Goal: Task Accomplishment & Management: Use online tool/utility

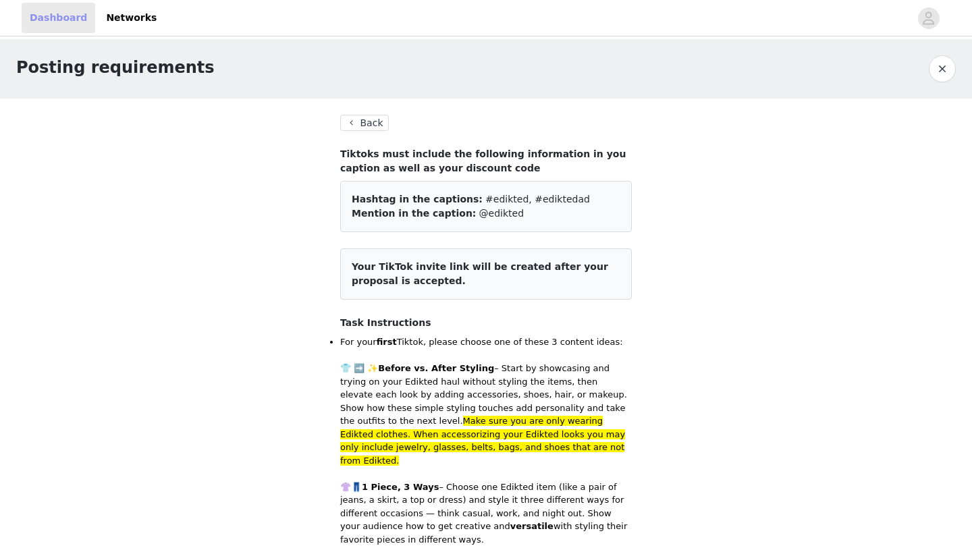
click at [48, 27] on link "Dashboard" at bounding box center [59, 18] width 74 height 30
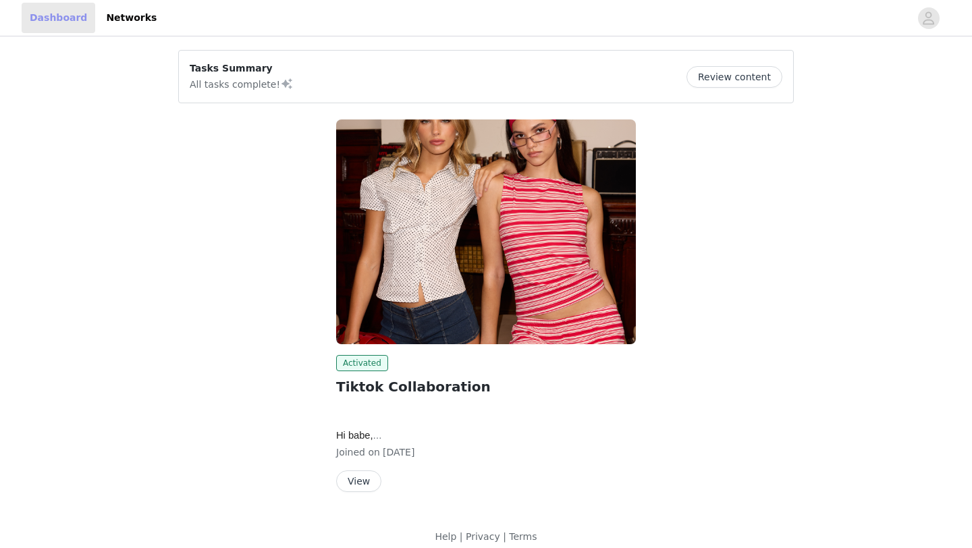
scroll to position [12, 0]
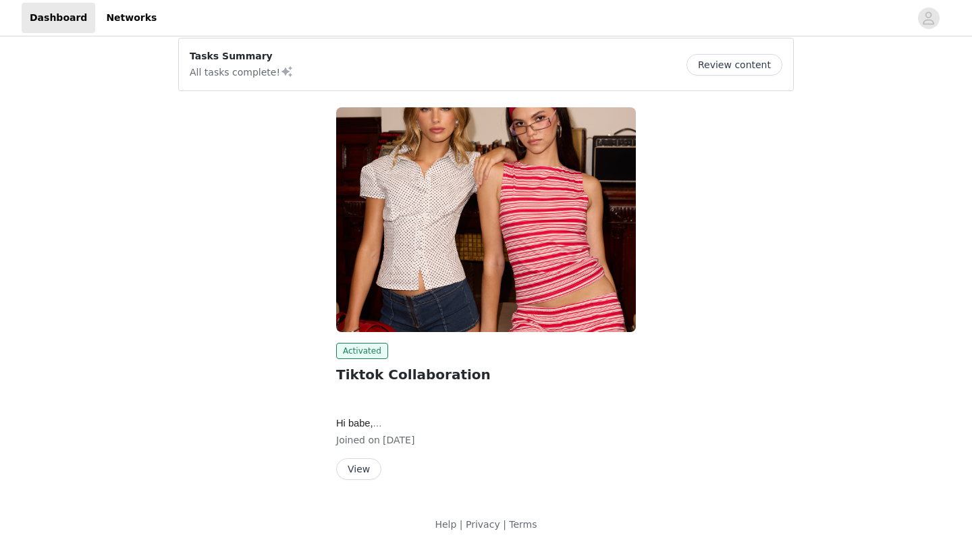
click at [374, 457] on div "Activated Tiktok Collaboration Hi babe, We are so happy to move forward with a …" at bounding box center [486, 411] width 300 height 137
click at [369, 464] on button "View" at bounding box center [358, 469] width 45 height 22
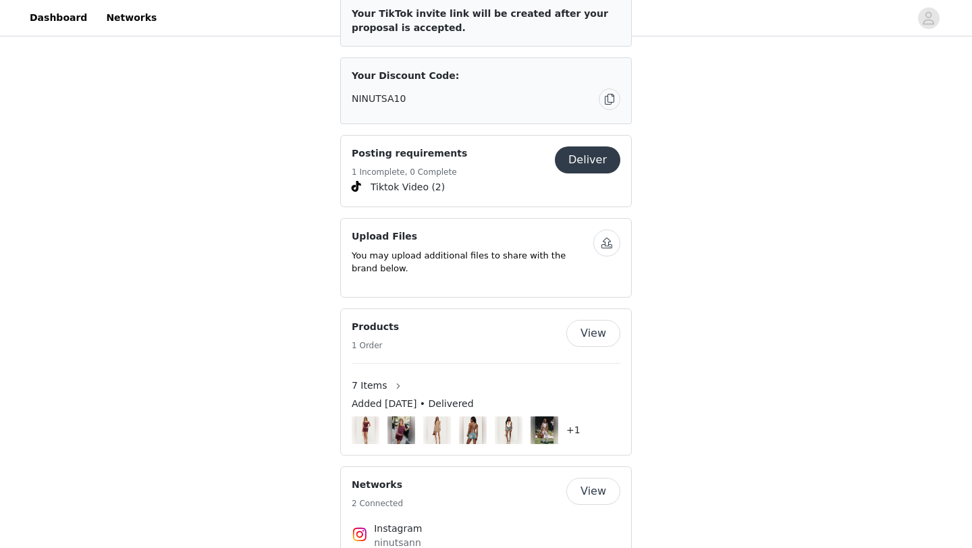
scroll to position [938, 0]
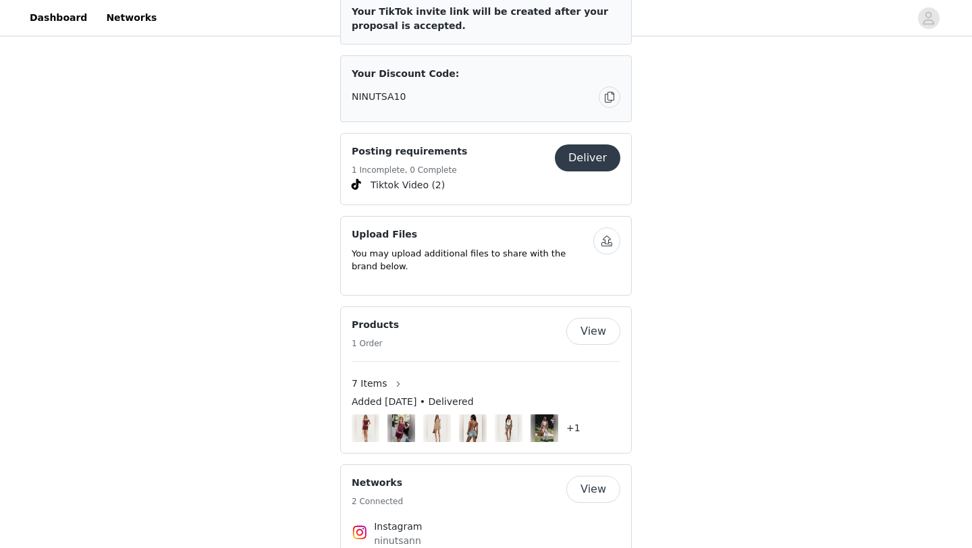
click at [600, 148] on button "Deliver" at bounding box center [587, 157] width 65 height 27
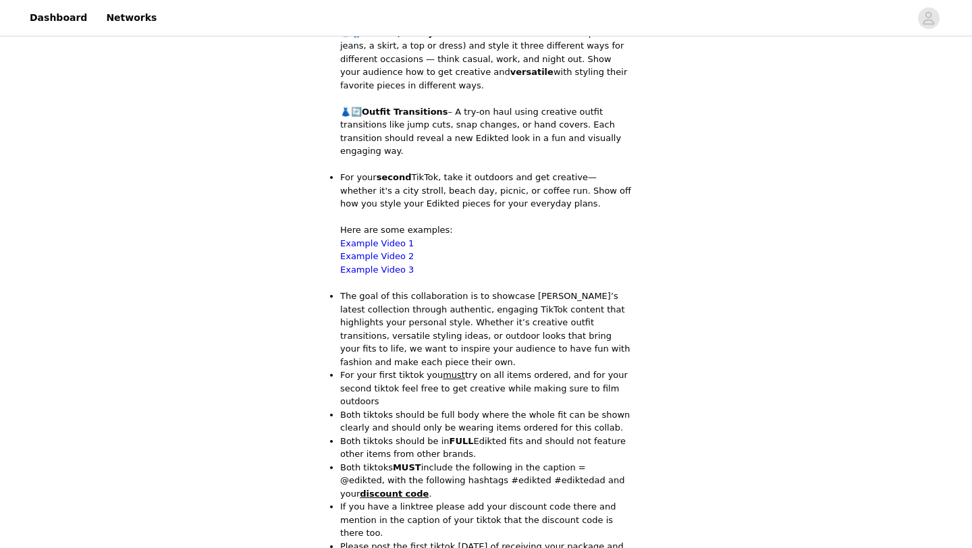
scroll to position [474, 0]
